Goal: Download file/media

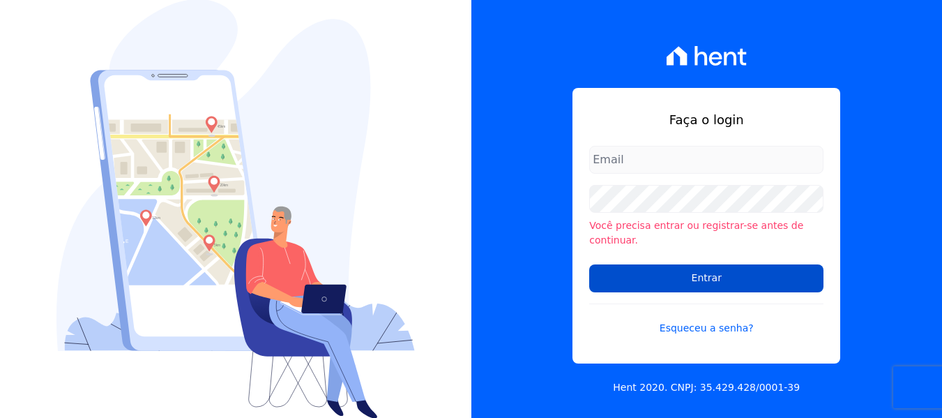
type input "[PERSON_NAME][EMAIL_ADDRESS][DOMAIN_NAME]"
click at [749, 275] on input "Entrar" at bounding box center [706, 278] width 234 height 28
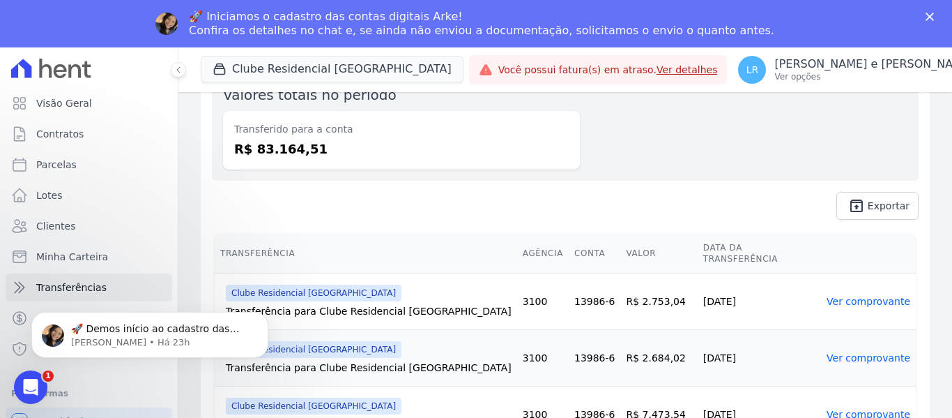
scroll to position [139, 0]
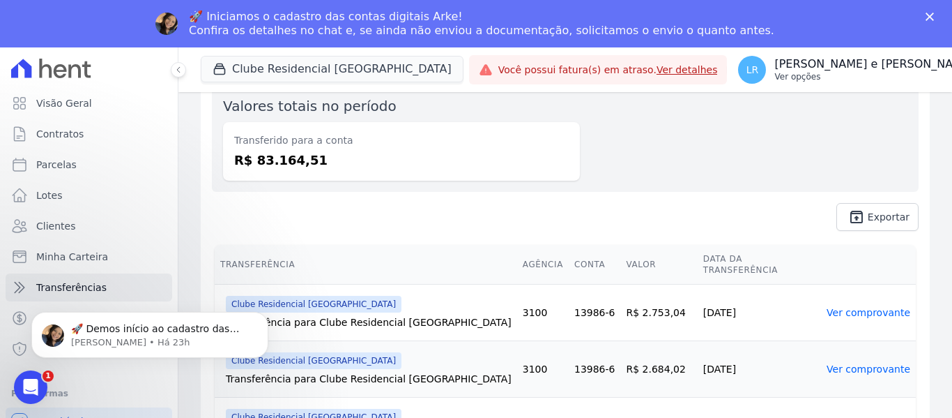
click at [869, 78] on p "Ver opções" at bounding box center [873, 76] width 199 height 11
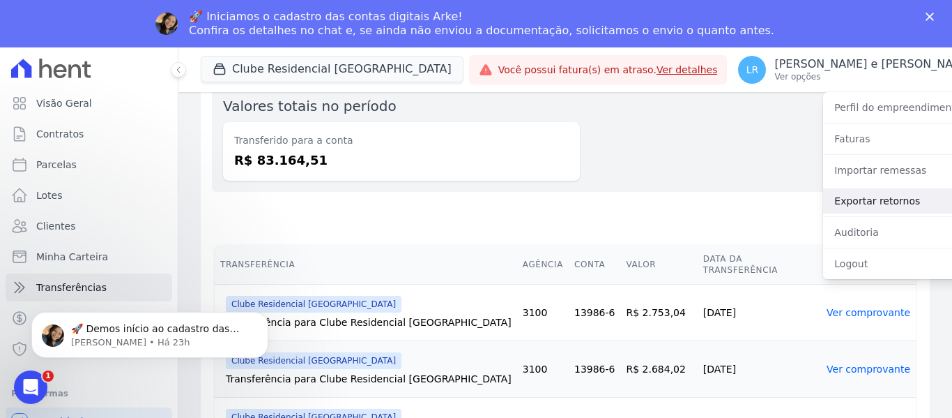
click at [846, 201] on link "Exportar retornos" at bounding box center [912, 200] width 178 height 25
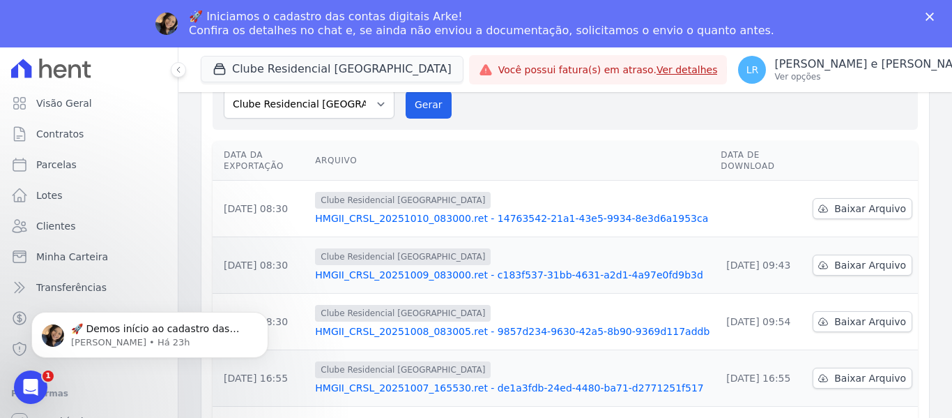
scroll to position [139, 0]
click at [867, 201] on span "Baixar Arquivo" at bounding box center [870, 208] width 72 height 14
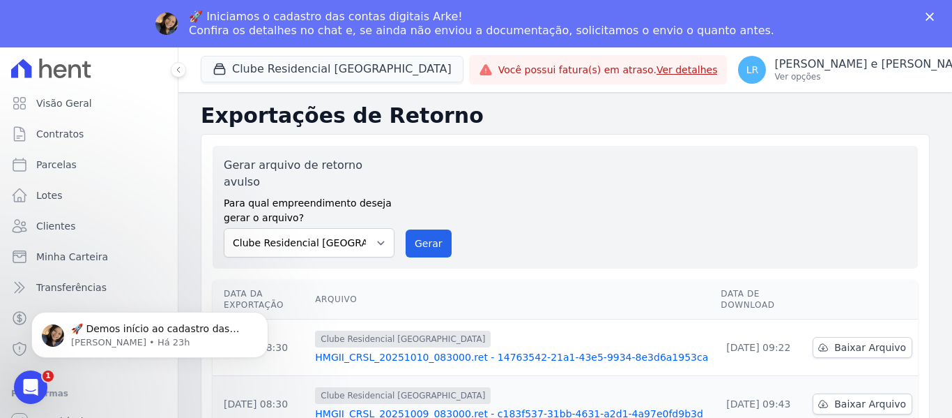
click at [936, 13] on div "Fechar" at bounding box center [933, 17] width 14 height 8
